Goal: Find contact information: Find contact information

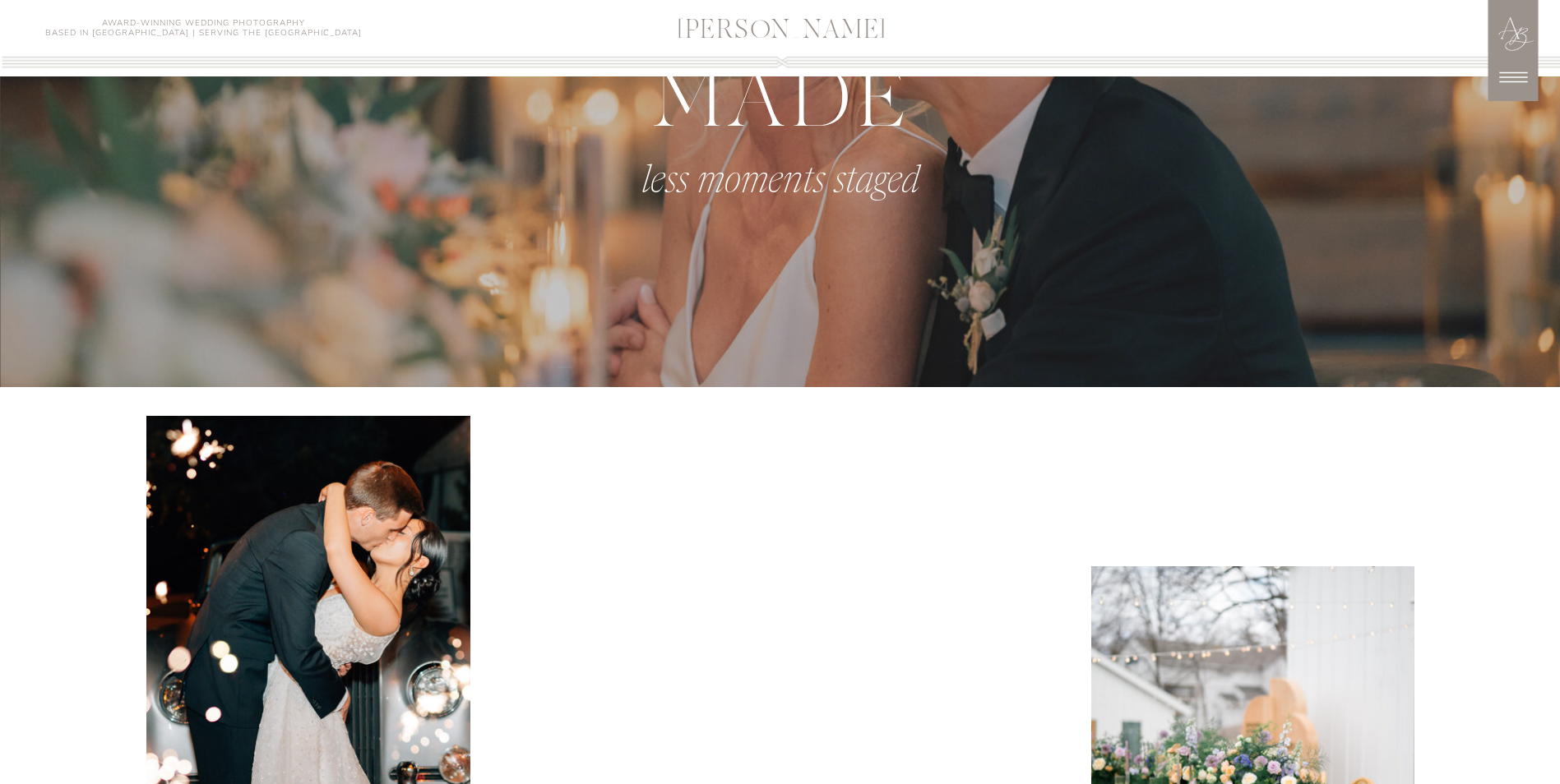
scroll to position [1398, 0]
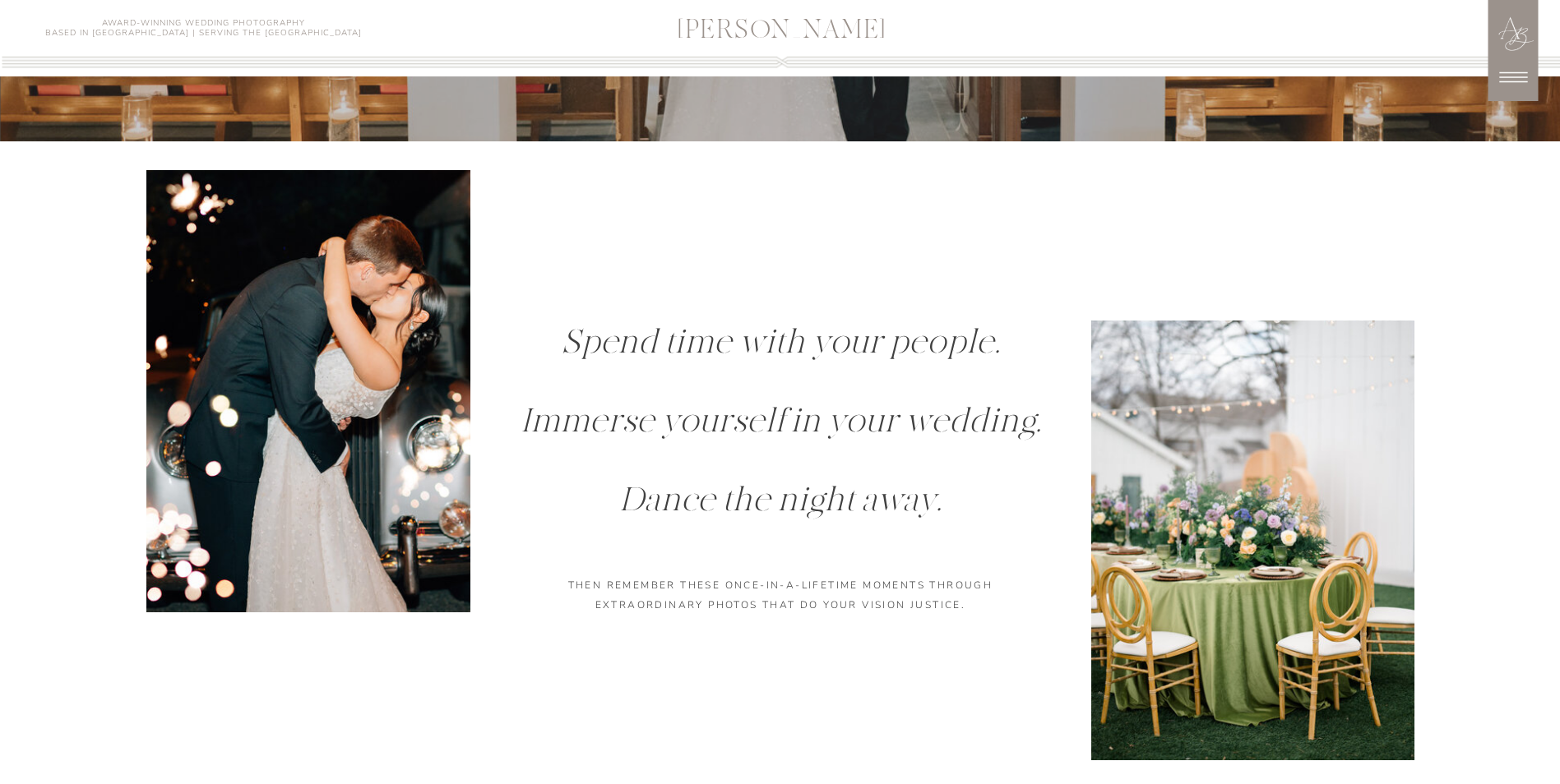
click at [1520, 77] on icon at bounding box center [1513, 77] width 28 height 11
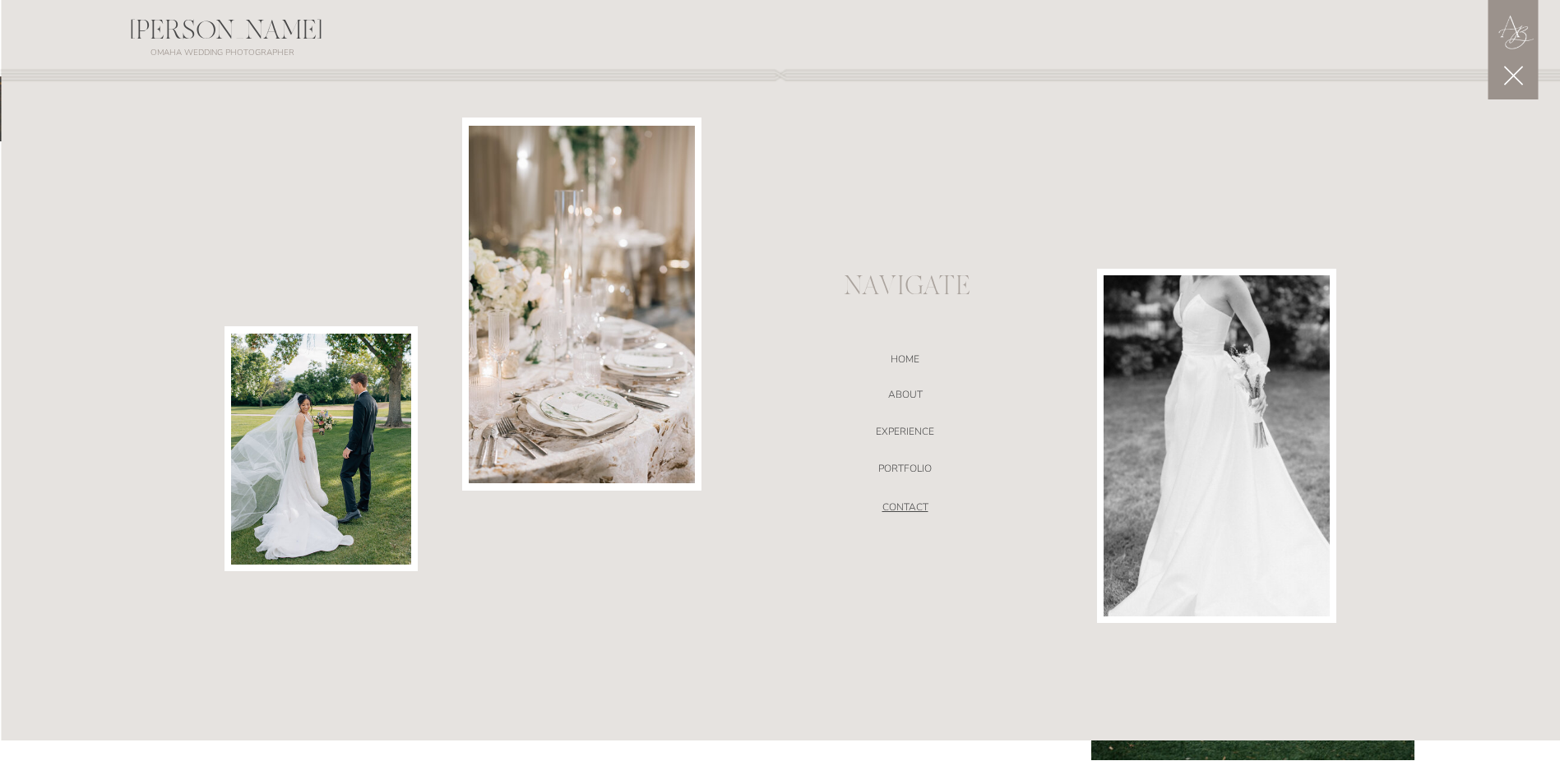
click at [922, 510] on nav "CONTACT" at bounding box center [905, 510] width 349 height 16
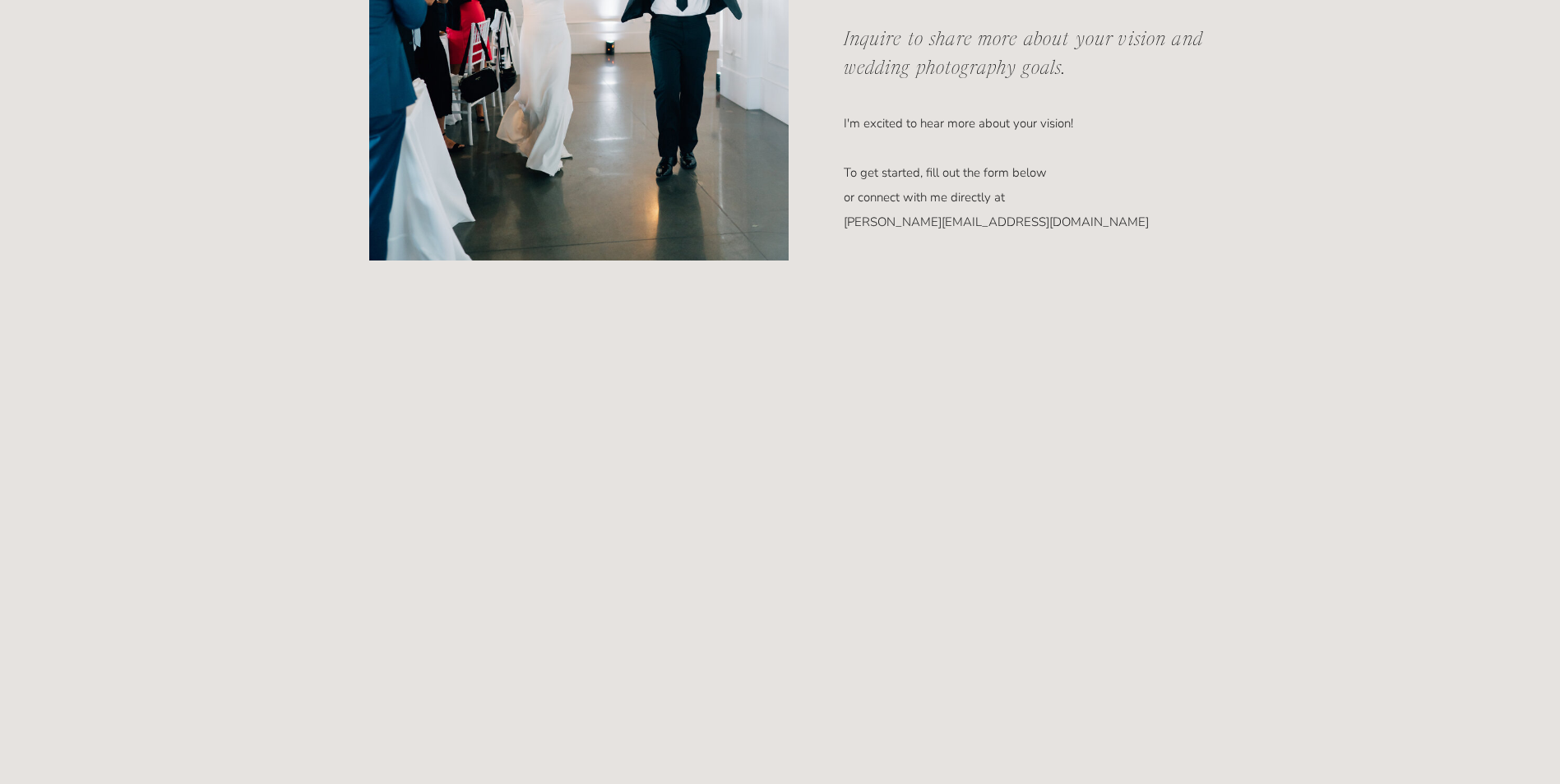
scroll to position [822, 0]
